Goal: Transaction & Acquisition: Book appointment/travel/reservation

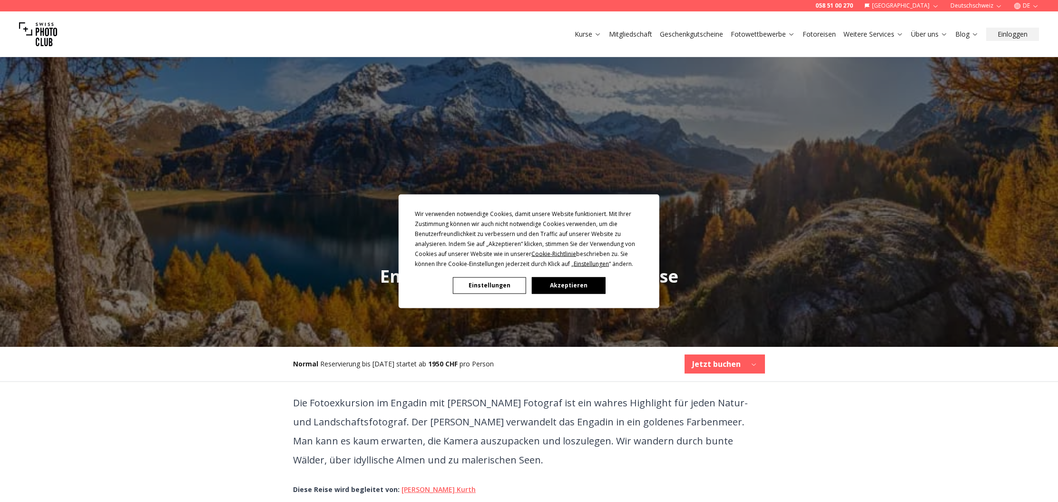
click at [572, 288] on button "Akzeptieren" at bounding box center [568, 285] width 73 height 17
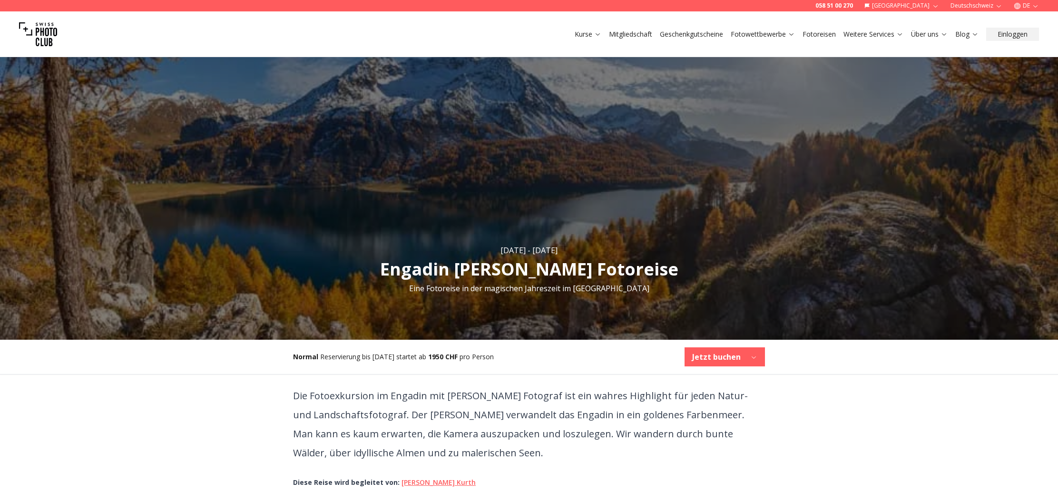
scroll to position [9, 0]
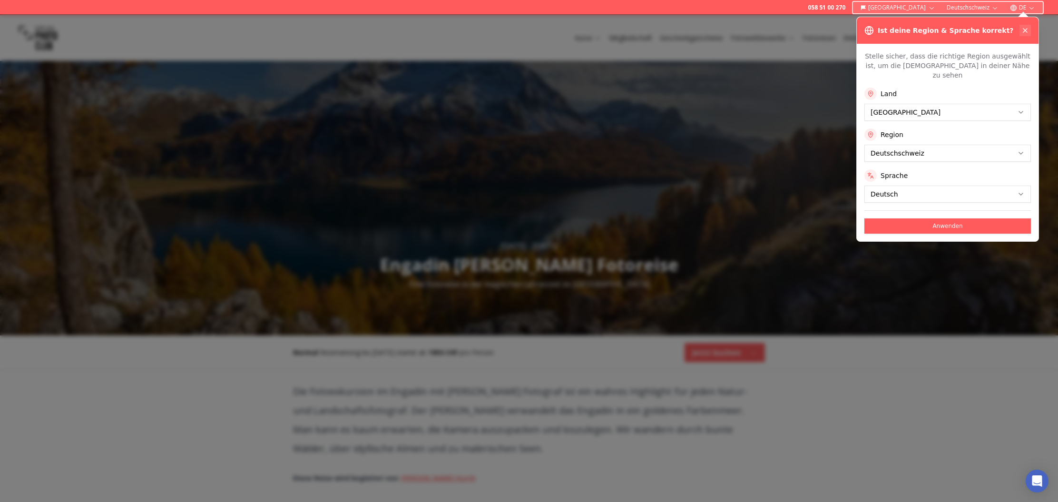
click at [1024, 34] on icon at bounding box center [1026, 31] width 8 height 8
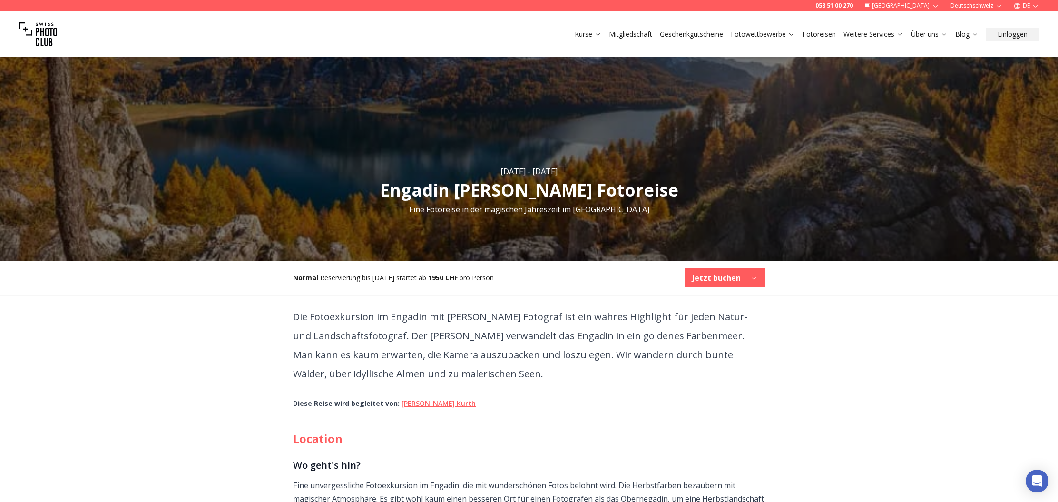
scroll to position [78, 0]
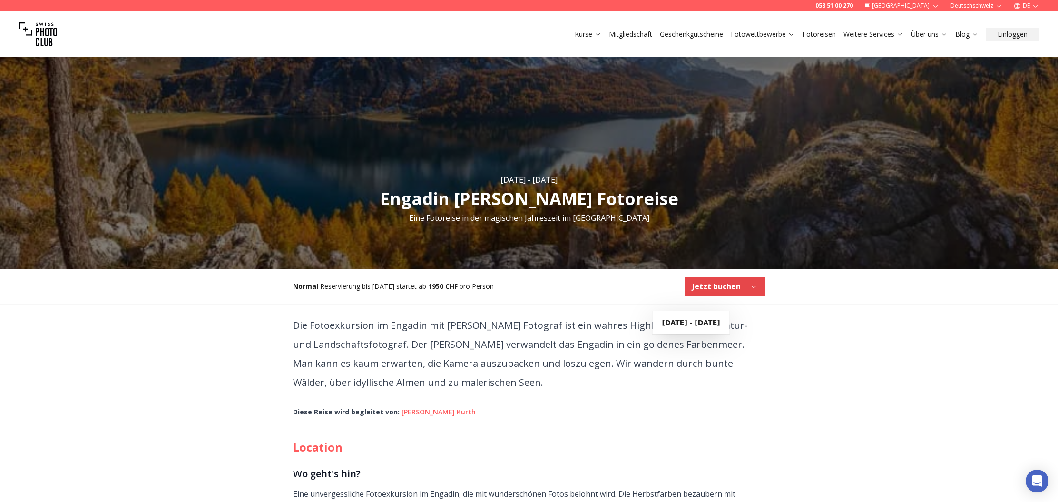
click at [731, 292] on b "Jetzt buchen" at bounding box center [716, 286] width 49 height 11
click at [720, 292] on b "Jetzt buchen" at bounding box center [716, 286] width 49 height 11
click at [692, 292] on b "Jetzt buchen" at bounding box center [716, 286] width 49 height 11
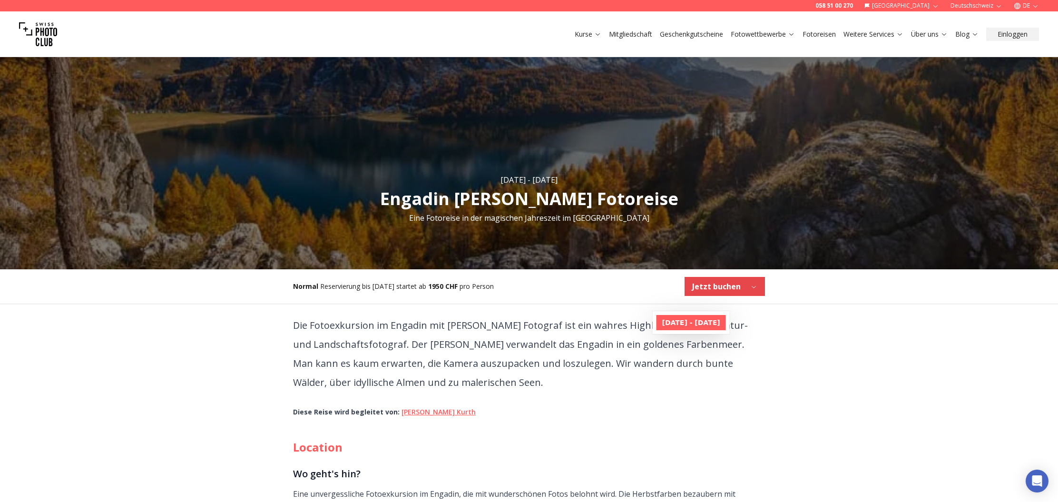
click at [699, 329] on link "[DATE] - [DATE]" at bounding box center [691, 322] width 69 height 15
